Goal: Task Accomplishment & Management: Use online tool/utility

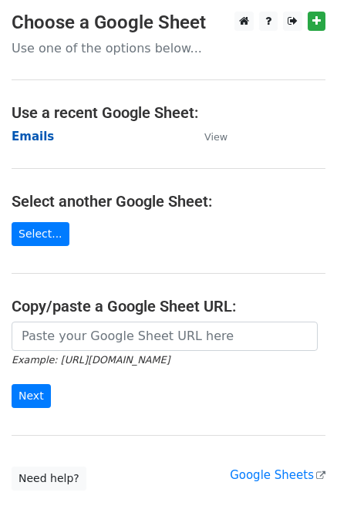
click at [42, 134] on strong "Emails" at bounding box center [33, 137] width 42 height 14
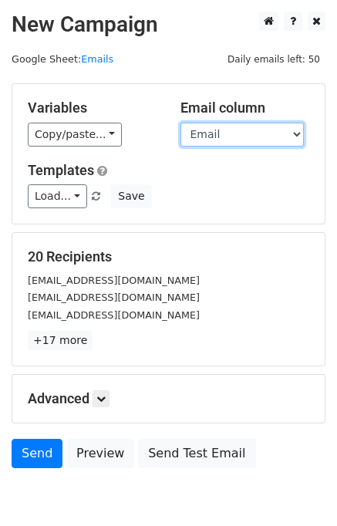
click at [235, 137] on select "First Name Last Name Email" at bounding box center [243, 135] width 124 height 24
click at [208, 133] on select "First Name Last Name Email" at bounding box center [243, 135] width 124 height 24
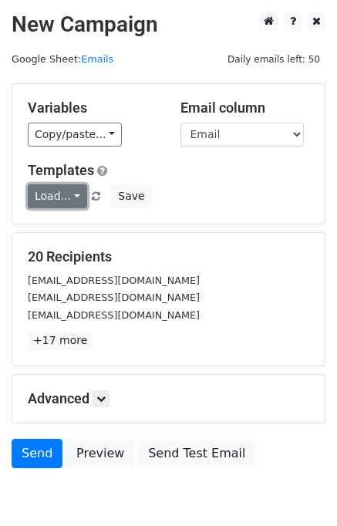
click at [39, 205] on link "Load..." at bounding box center [57, 196] width 59 height 24
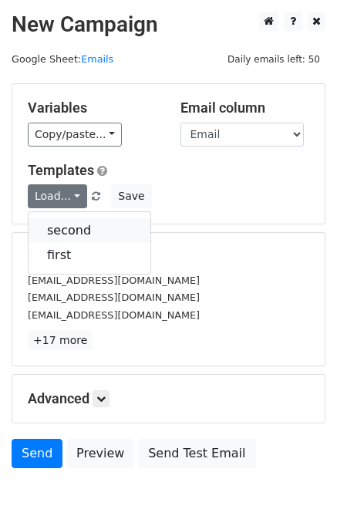
click at [56, 222] on link "second" at bounding box center [90, 230] width 122 height 25
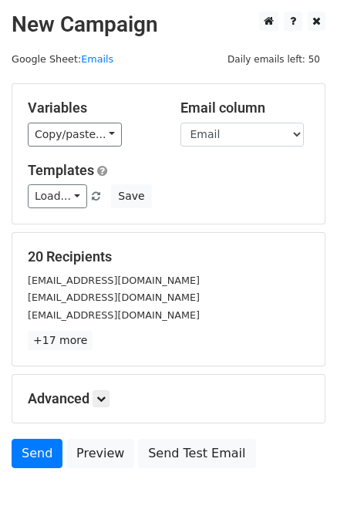
scroll to position [71, 0]
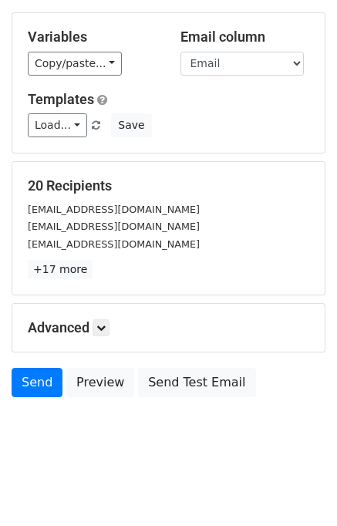
click at [96, 315] on div "Advanced Tracking Track Opens UTM Codes Track Clicks Filters Only include sprea…" at bounding box center [168, 328] width 313 height 48
click at [110, 325] on link at bounding box center [101, 328] width 17 height 17
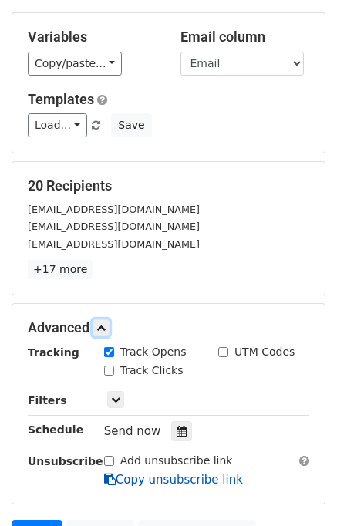
scroll to position [222, 0]
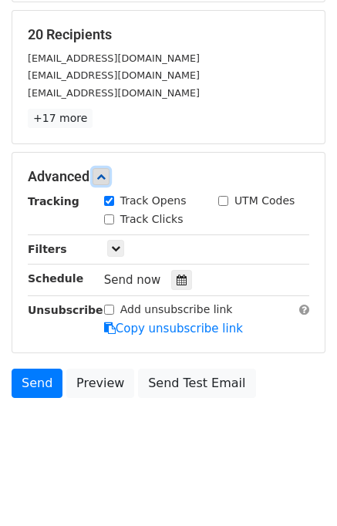
click at [106, 174] on icon at bounding box center [100, 176] width 9 height 9
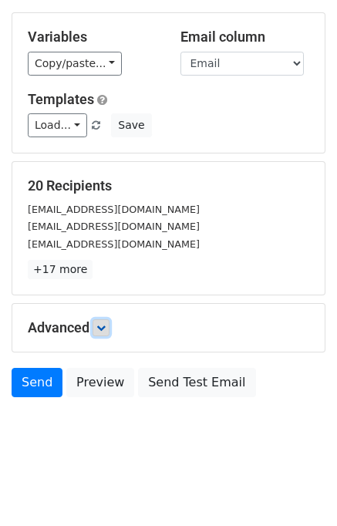
scroll to position [0, 0]
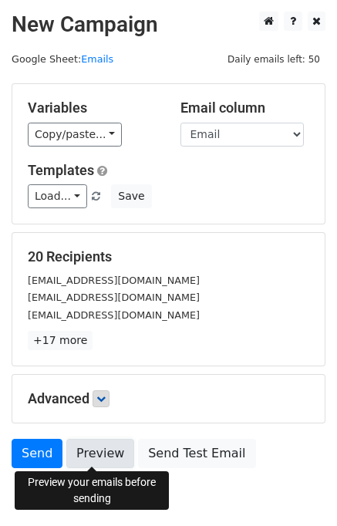
click at [105, 459] on link "Preview" at bounding box center [100, 453] width 68 height 29
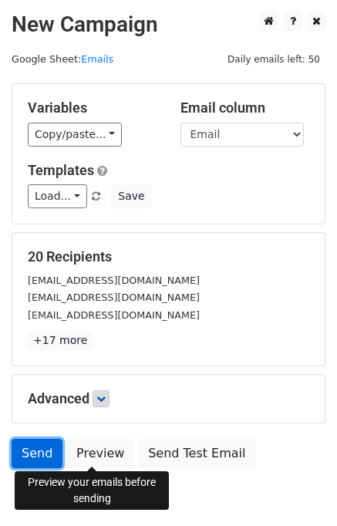
click at [37, 454] on link "Send" at bounding box center [37, 453] width 51 height 29
